Goal: Task Accomplishment & Management: Manage account settings

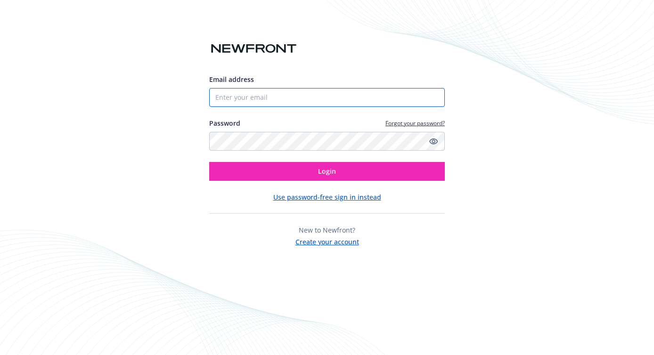
type input "[PERSON_NAME][EMAIL_ADDRESS][DOMAIN_NAME]"
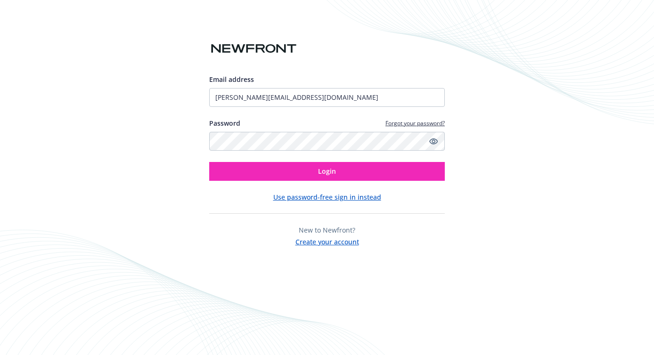
click at [159, 18] on div "Email address [PERSON_NAME][EMAIL_ADDRESS][DOMAIN_NAME] Password Forgot your pa…" at bounding box center [327, 177] width 654 height 355
